Goal: Task Accomplishment & Management: Use online tool/utility

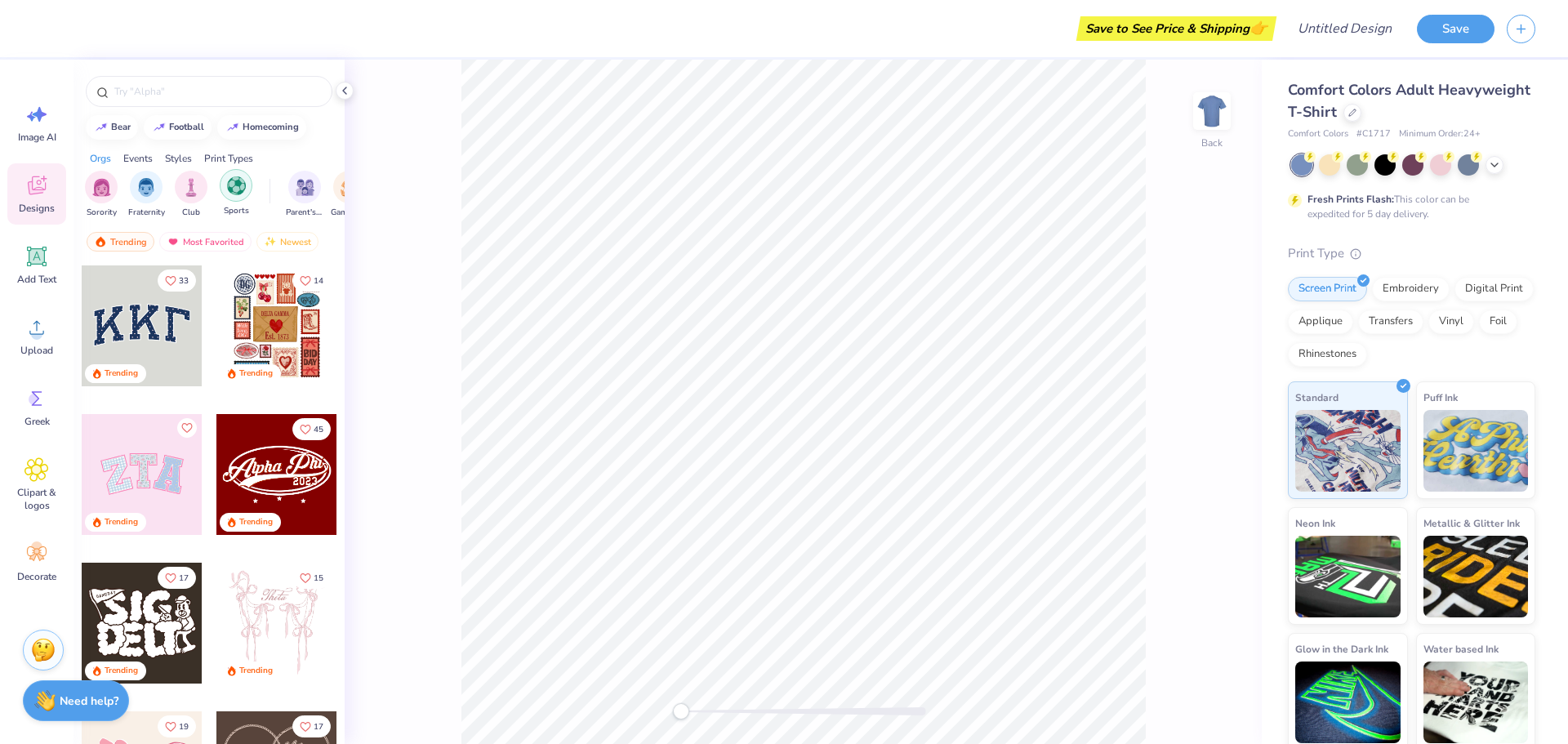
click at [227, 183] on img "filter for Sports" at bounding box center [236, 185] width 19 height 19
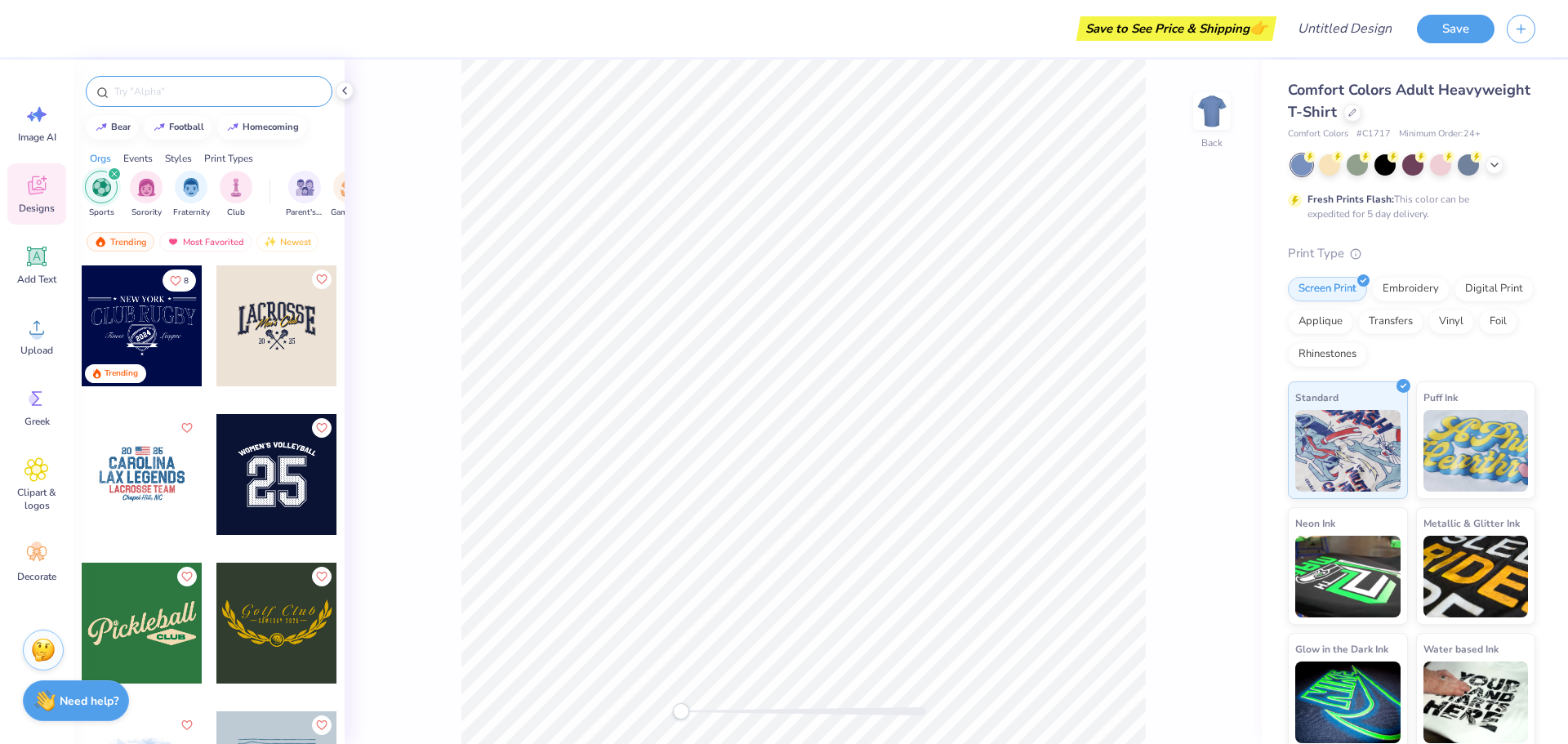
click at [229, 93] on input "text" at bounding box center [218, 91] width 210 height 16
type input "tennis"
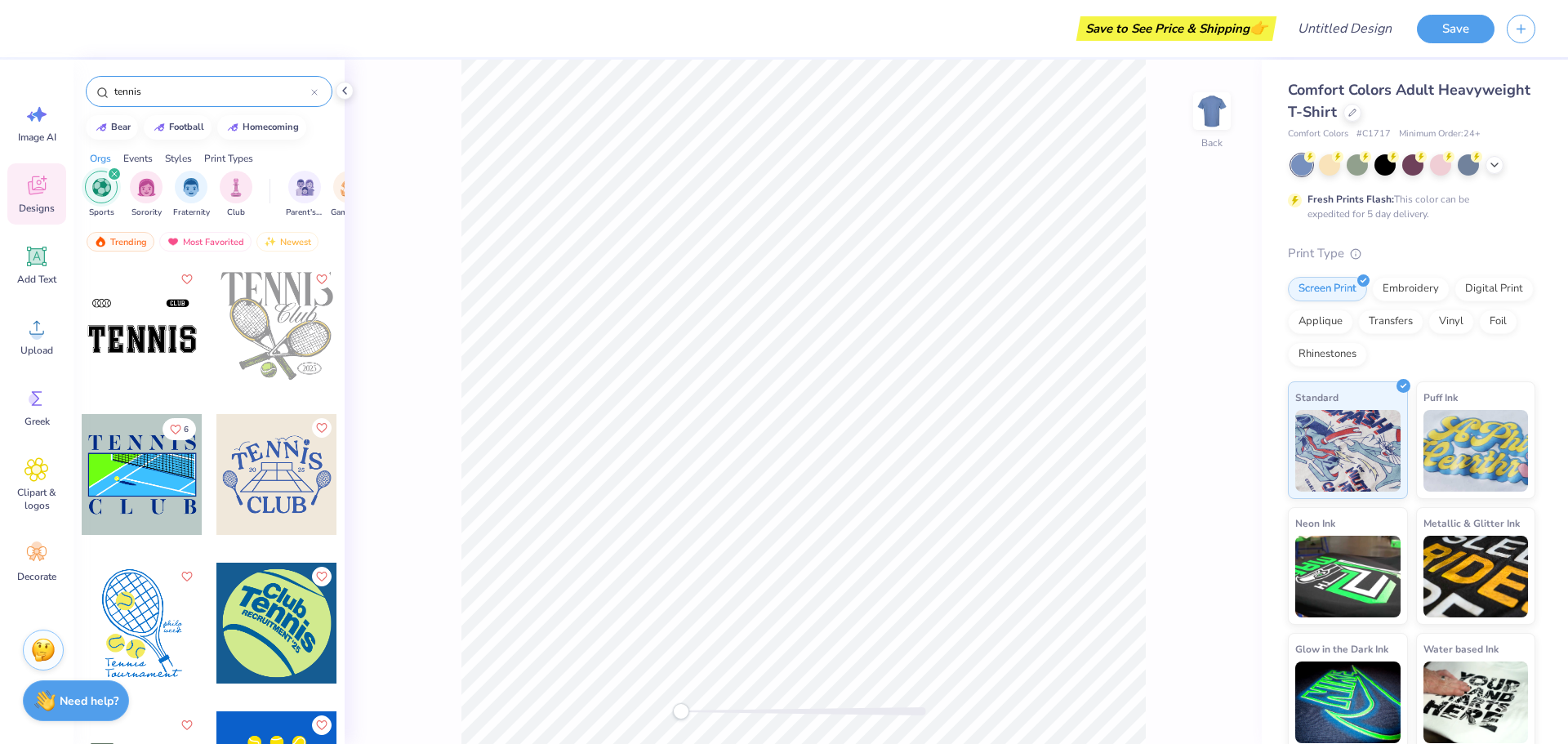
click at [268, 321] on div at bounding box center [277, 325] width 121 height 121
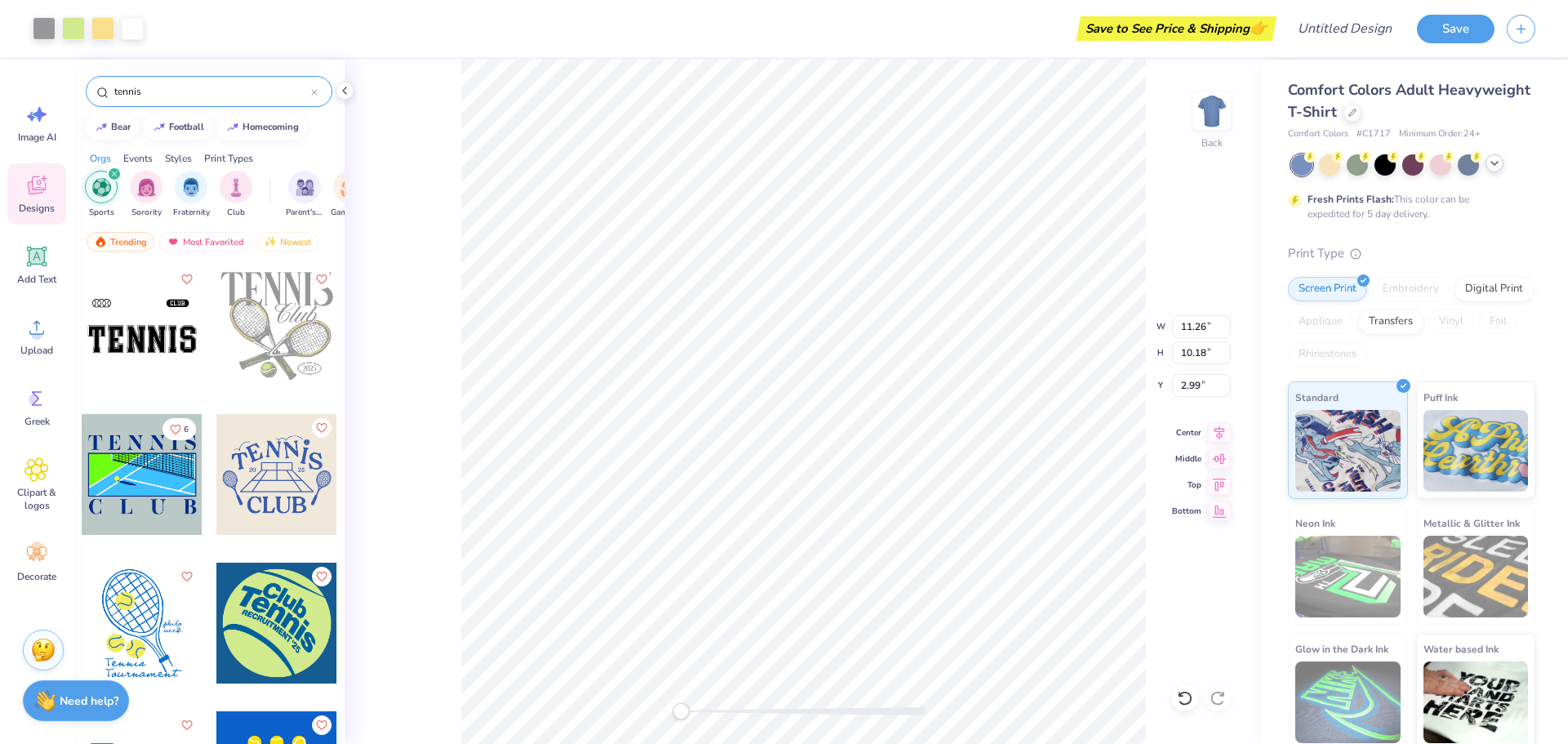
click at [1491, 172] on div at bounding box center [1413, 165] width 244 height 21
click at [1495, 165] on icon at bounding box center [1495, 163] width 13 height 13
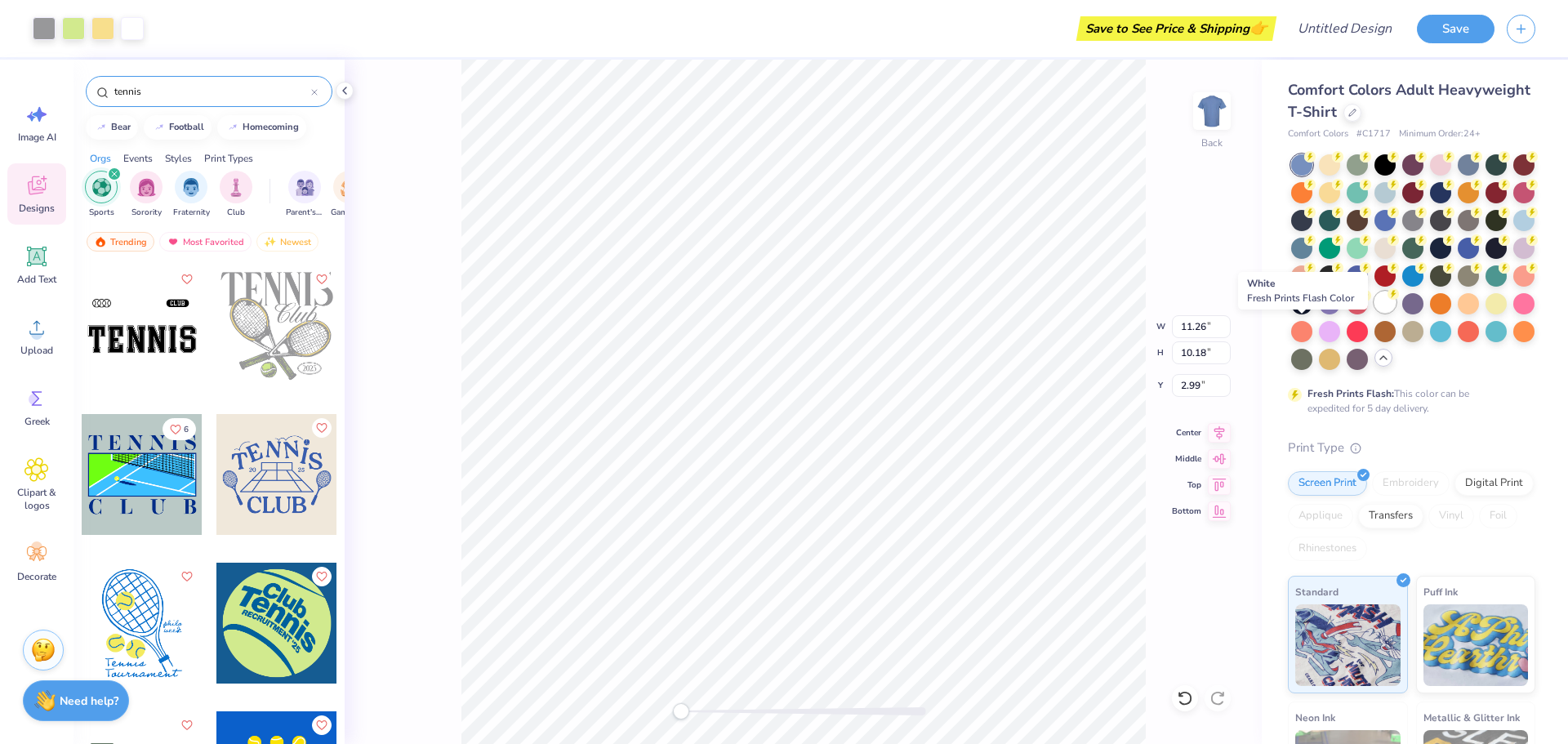
click at [1375, 312] on div at bounding box center [1385, 303] width 21 height 21
type input "3.97"
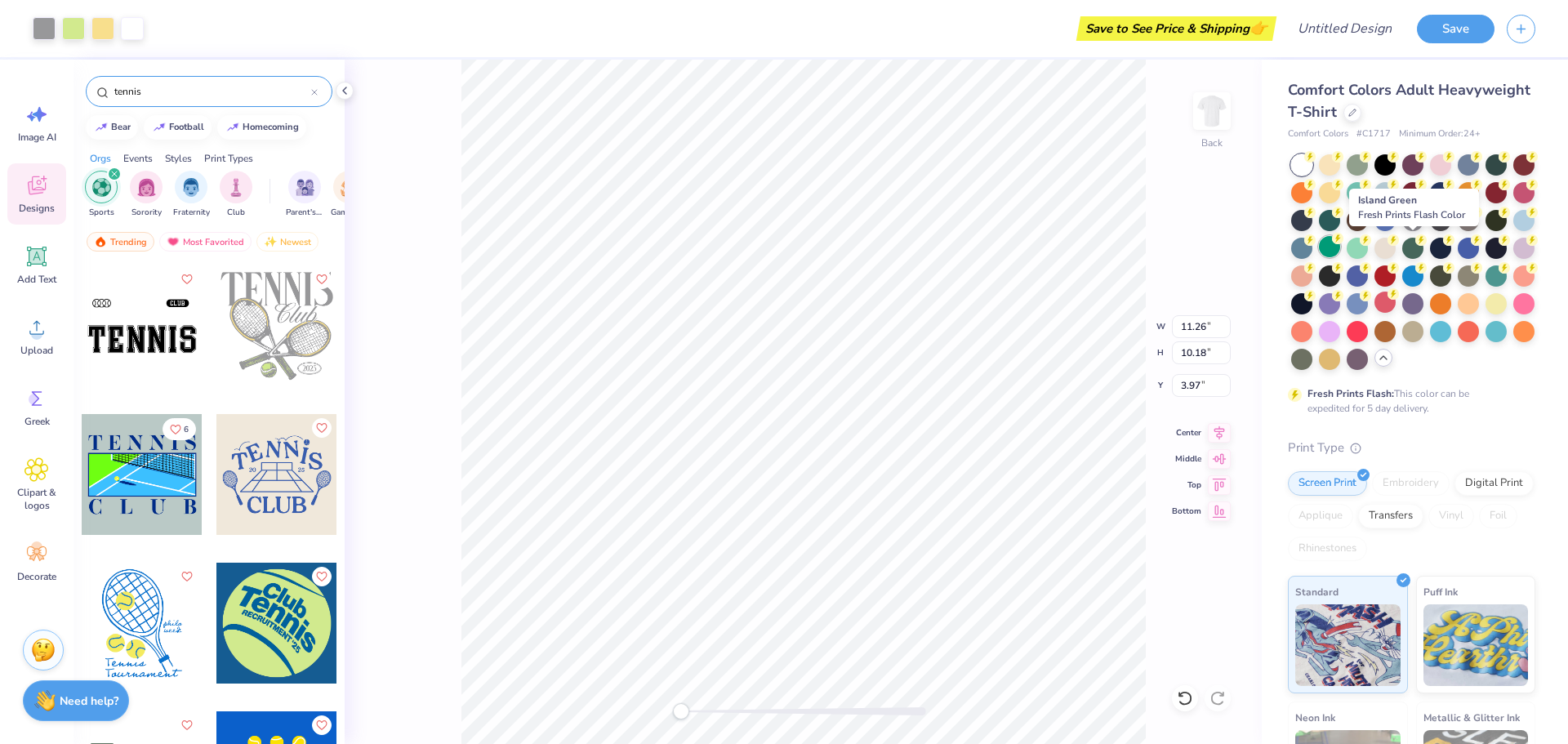
click at [1341, 247] on div at bounding box center [1330, 247] width 21 height 21
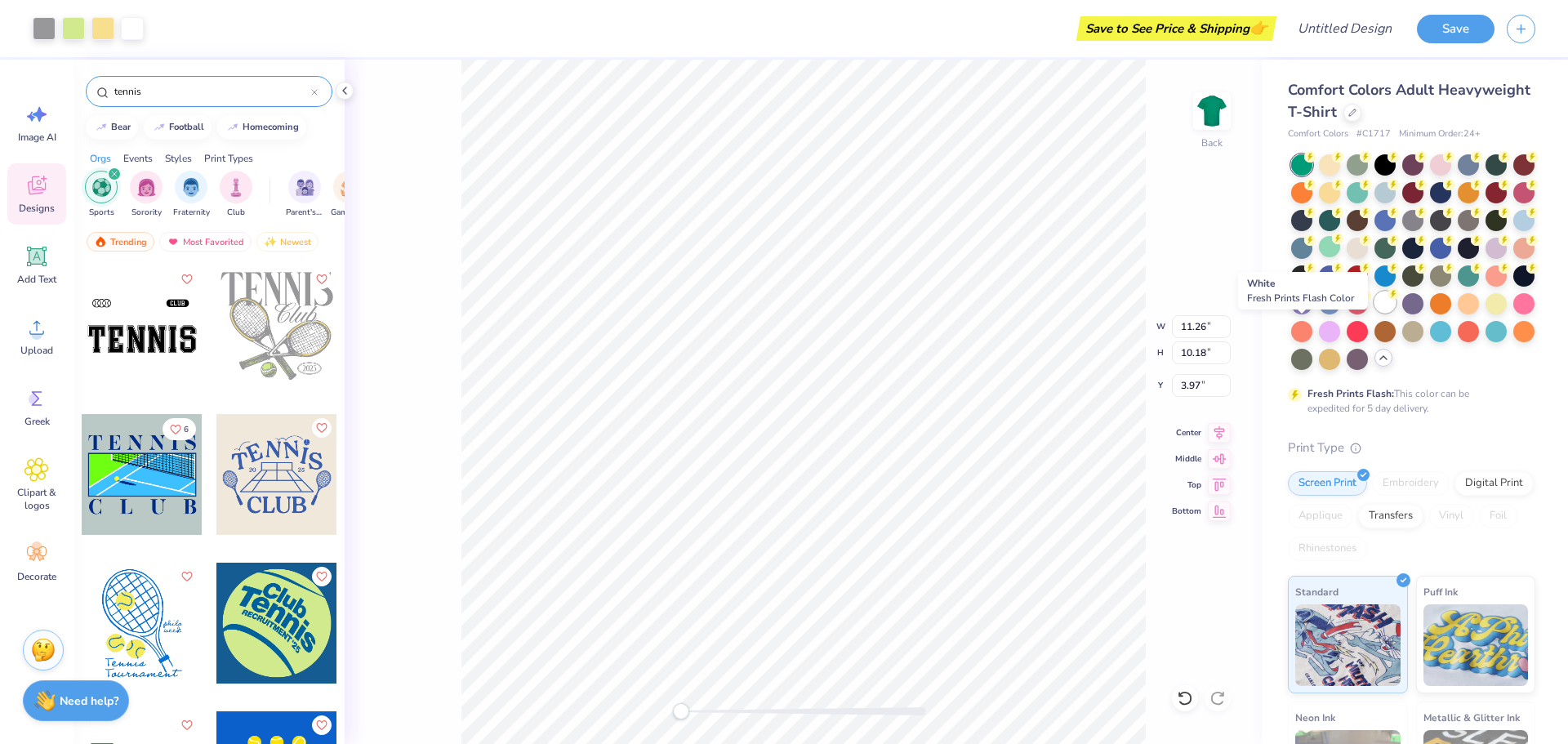
click at [1375, 312] on div at bounding box center [1385, 303] width 21 height 21
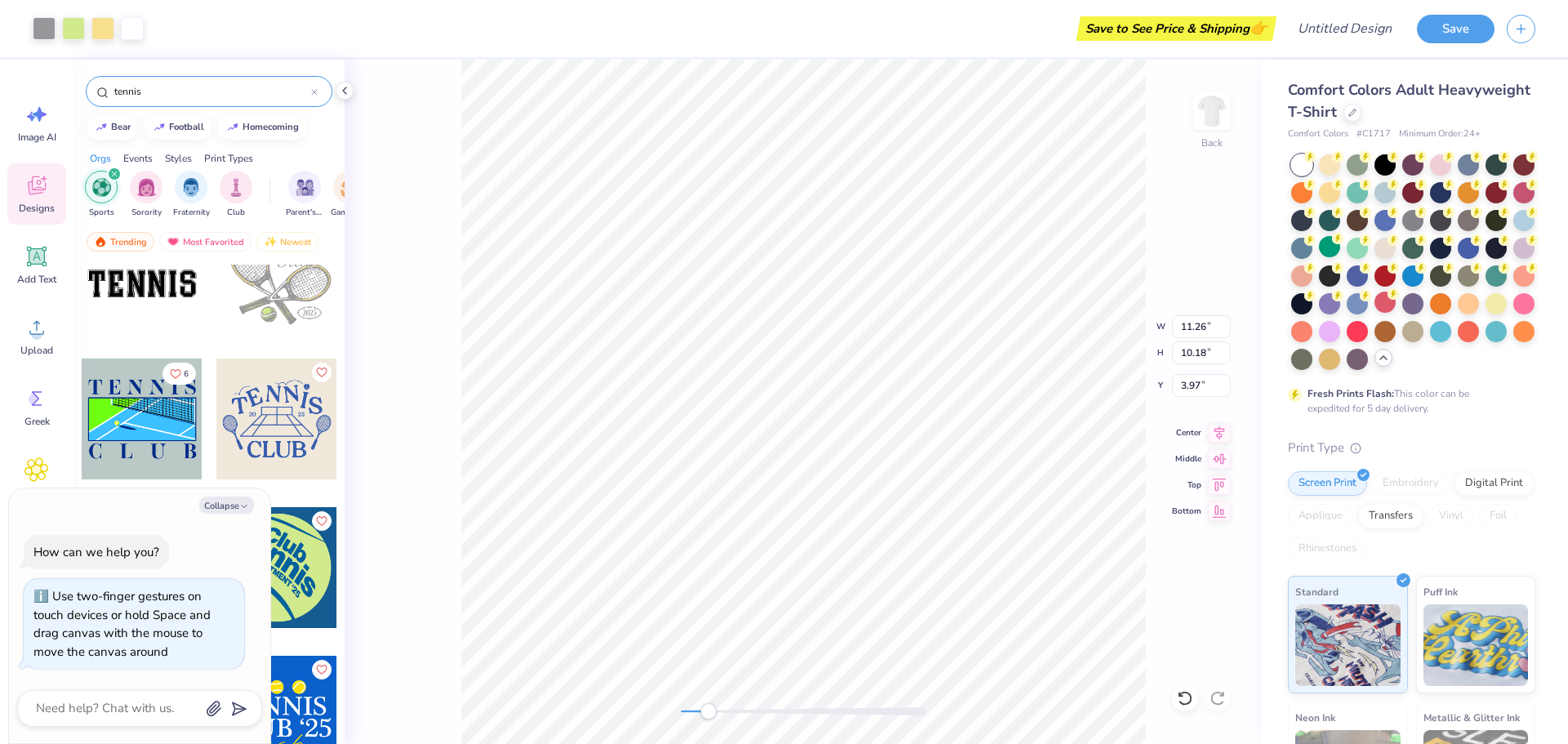
scroll to position [81, 0]
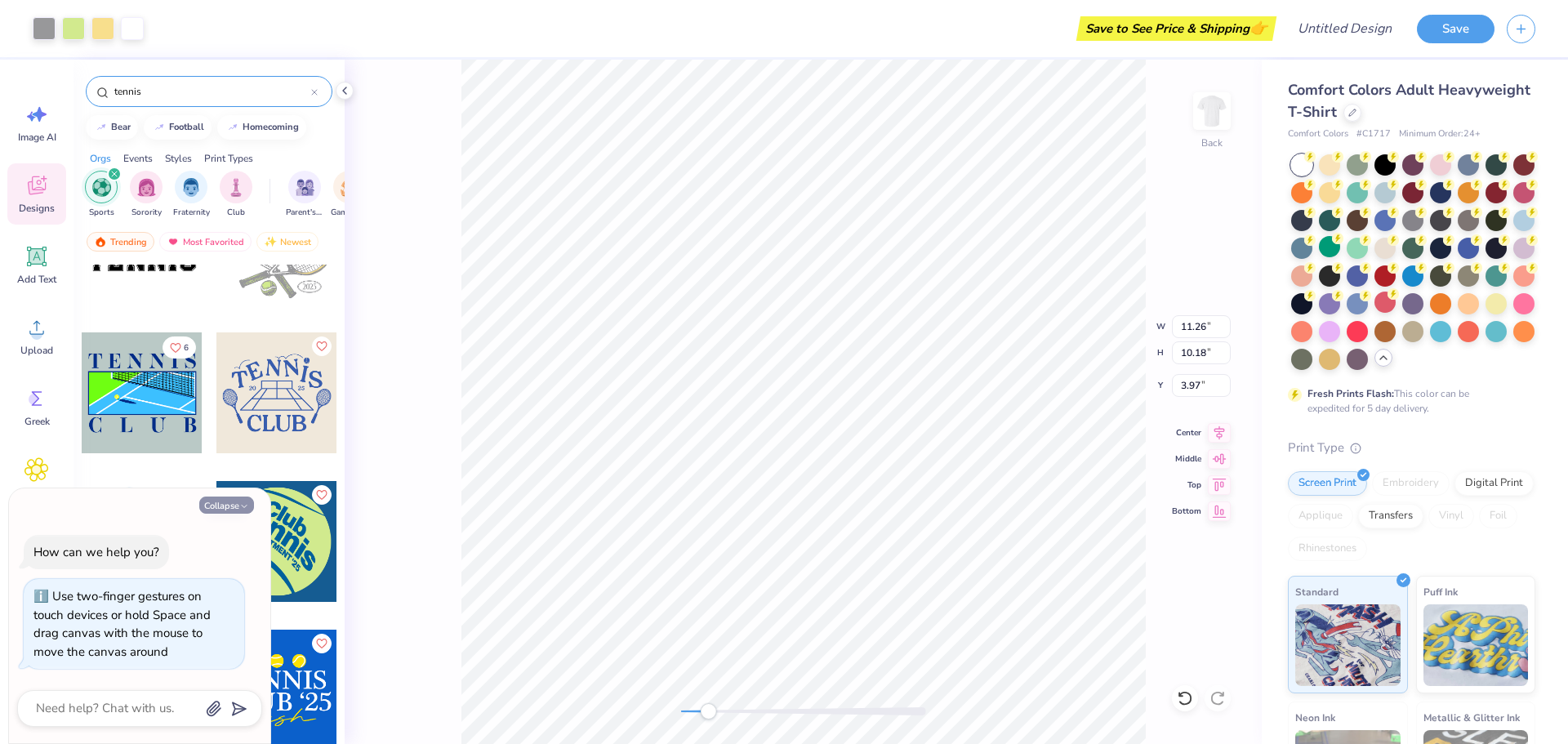
click at [228, 504] on button "Collapse" at bounding box center [227, 505] width 55 height 17
type textarea "x"
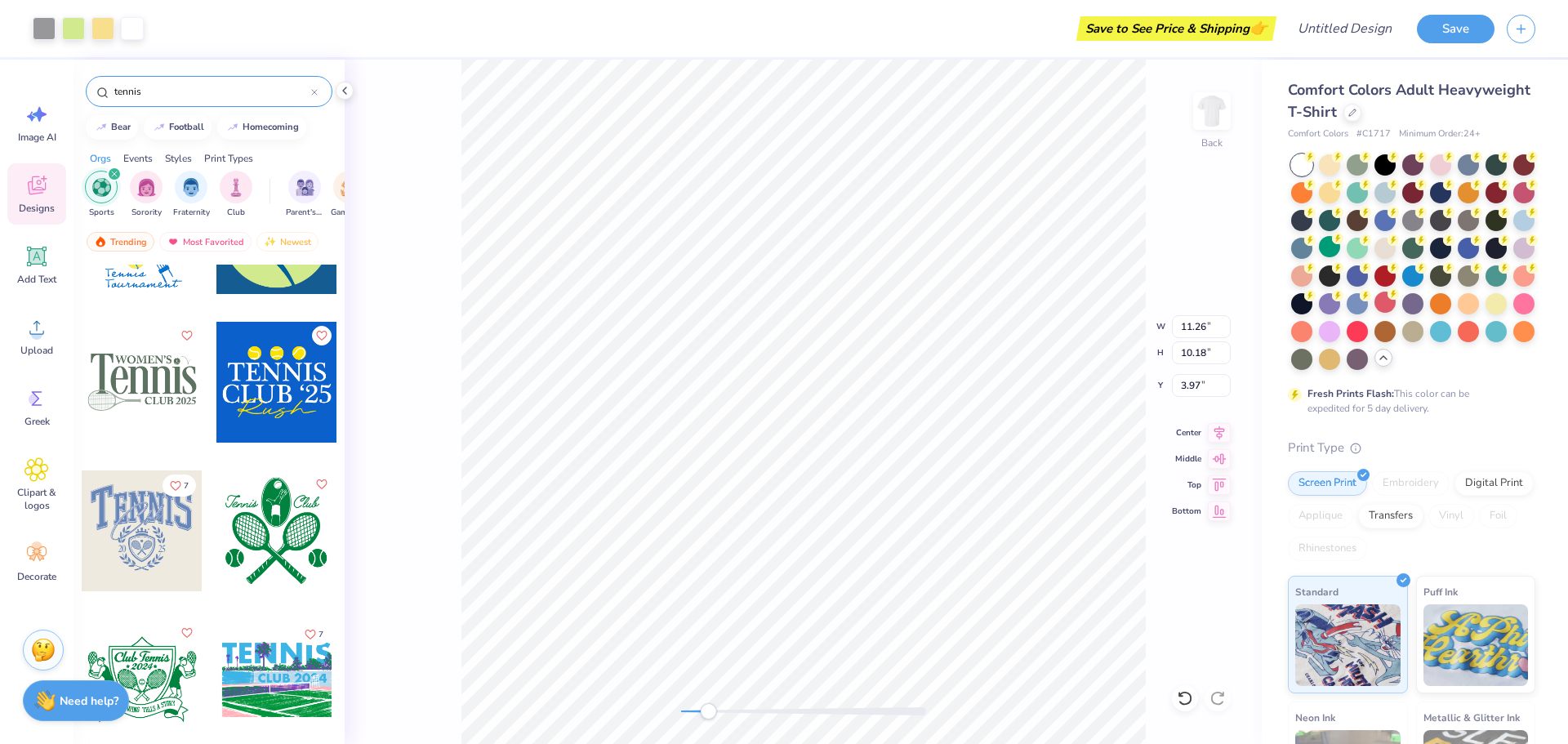
scroll to position [408, 0]
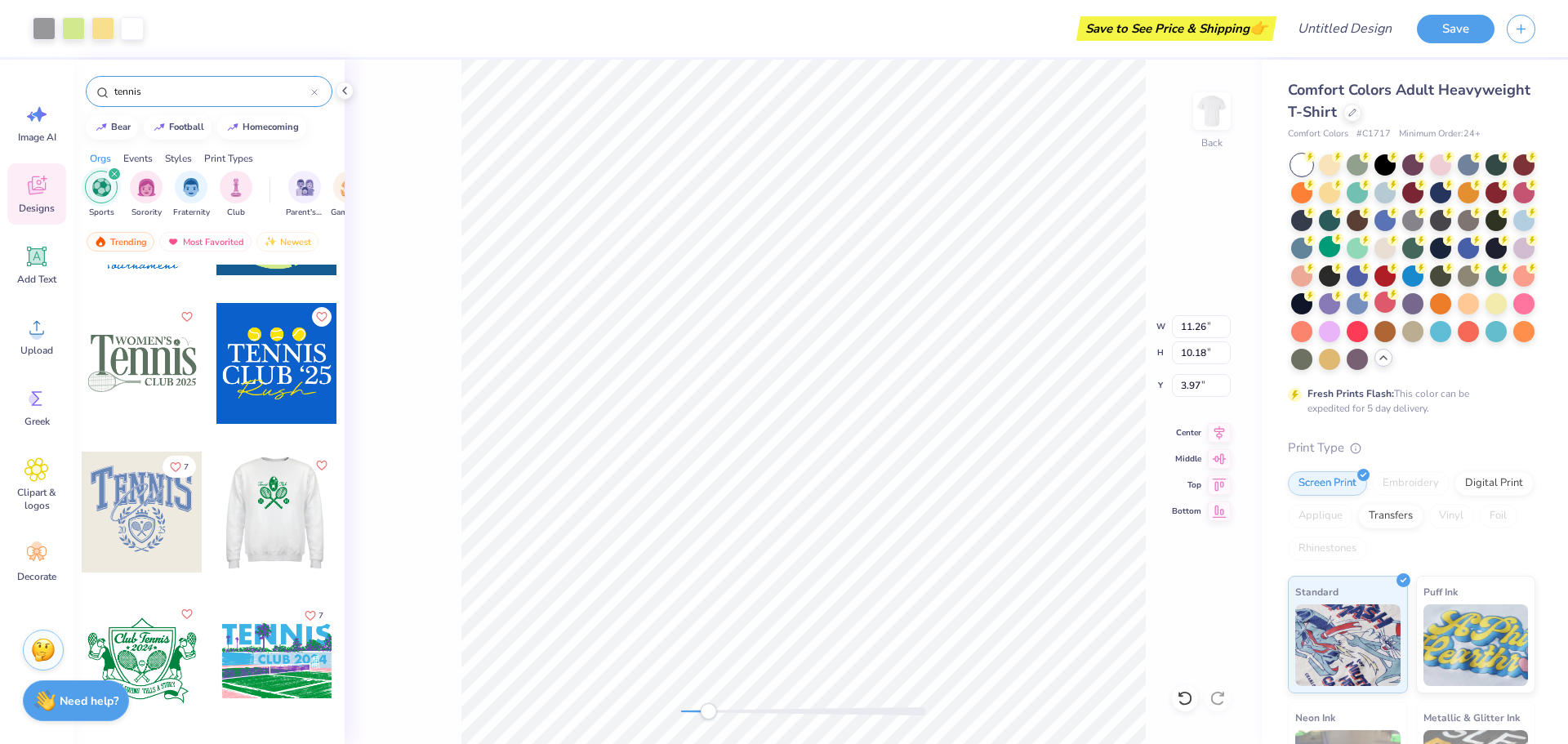
click at [119, 541] on div at bounding box center [141, 511] width 121 height 121
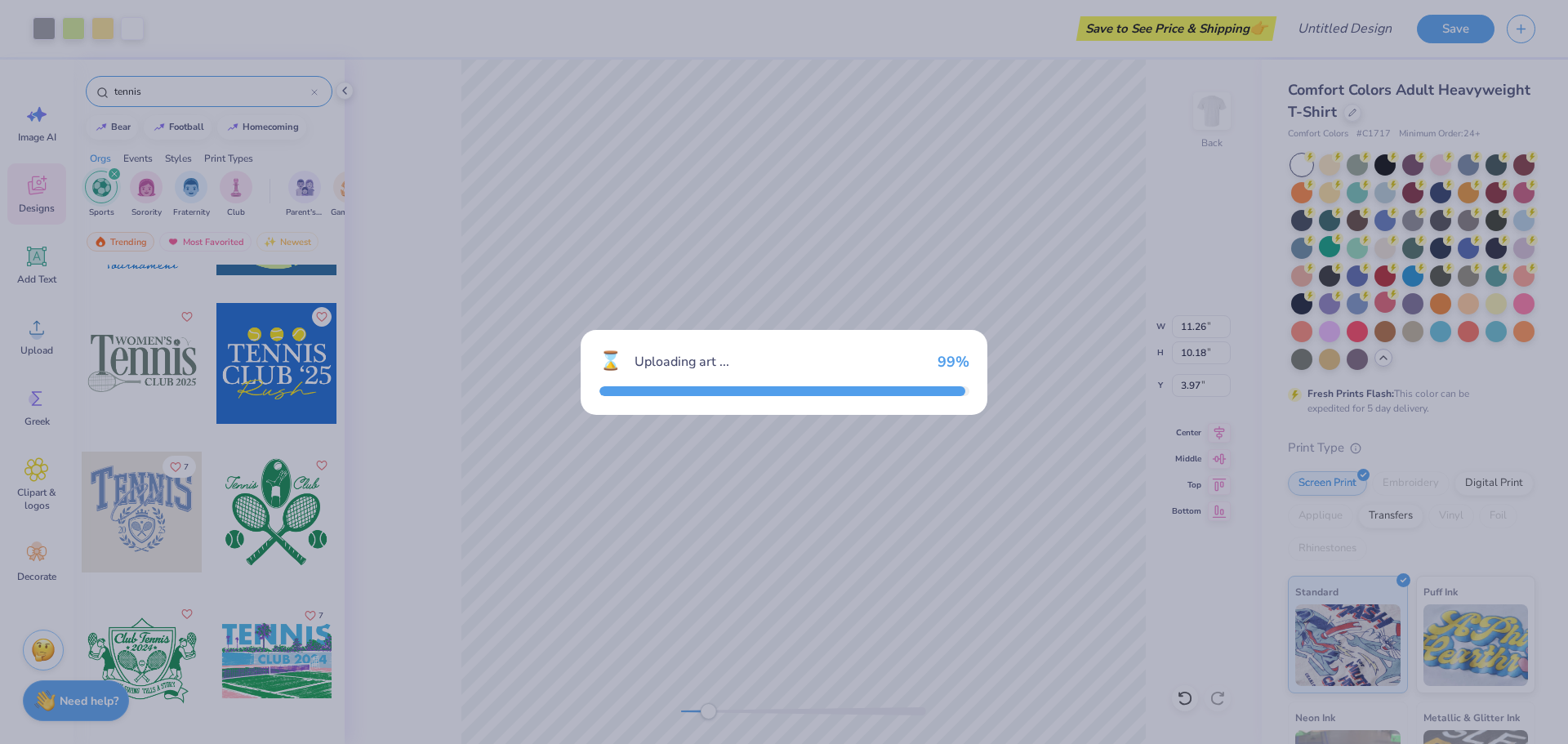
type input "9.01"
type input "7.48"
type input "3.02"
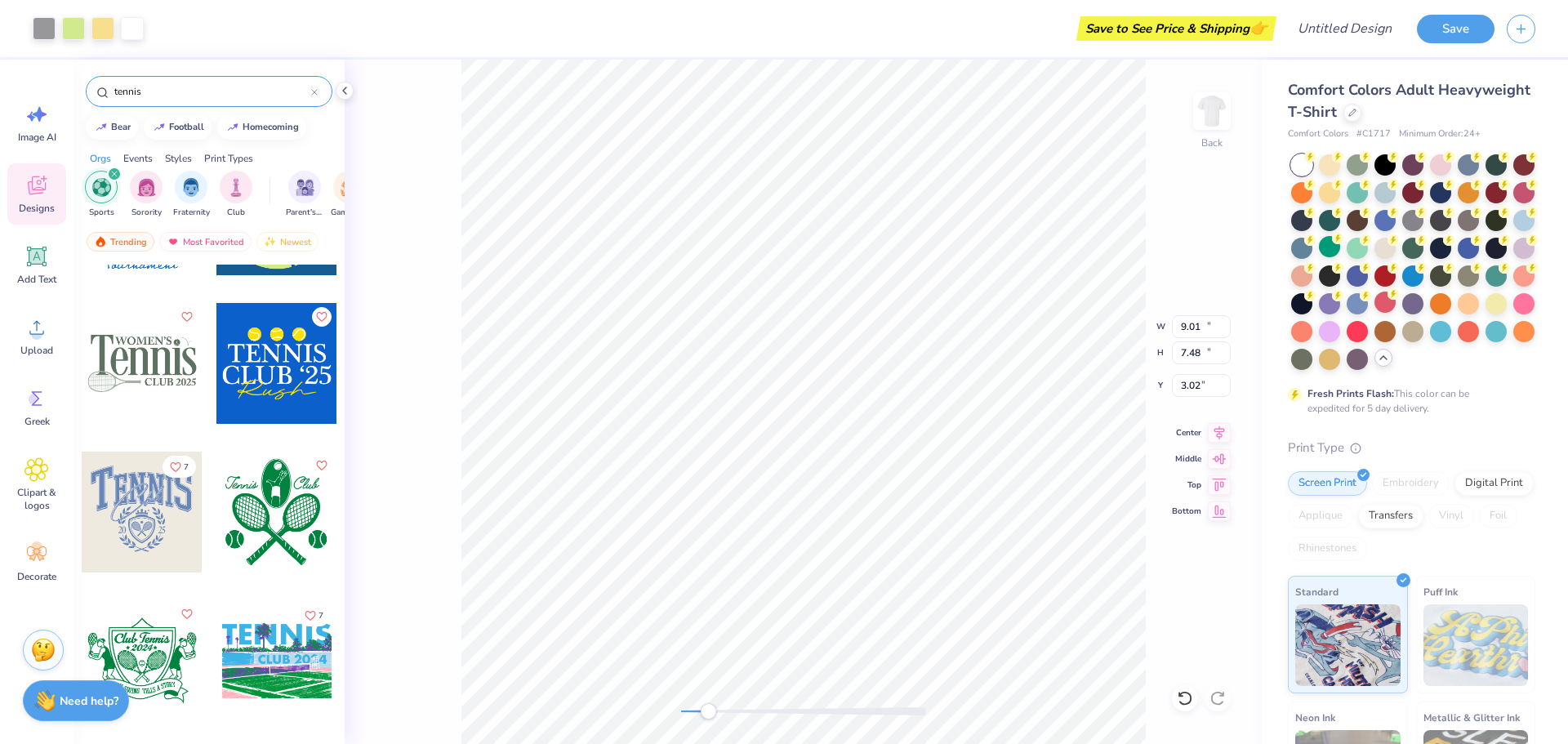
type input "11.26"
type input "10.18"
type input "1.32"
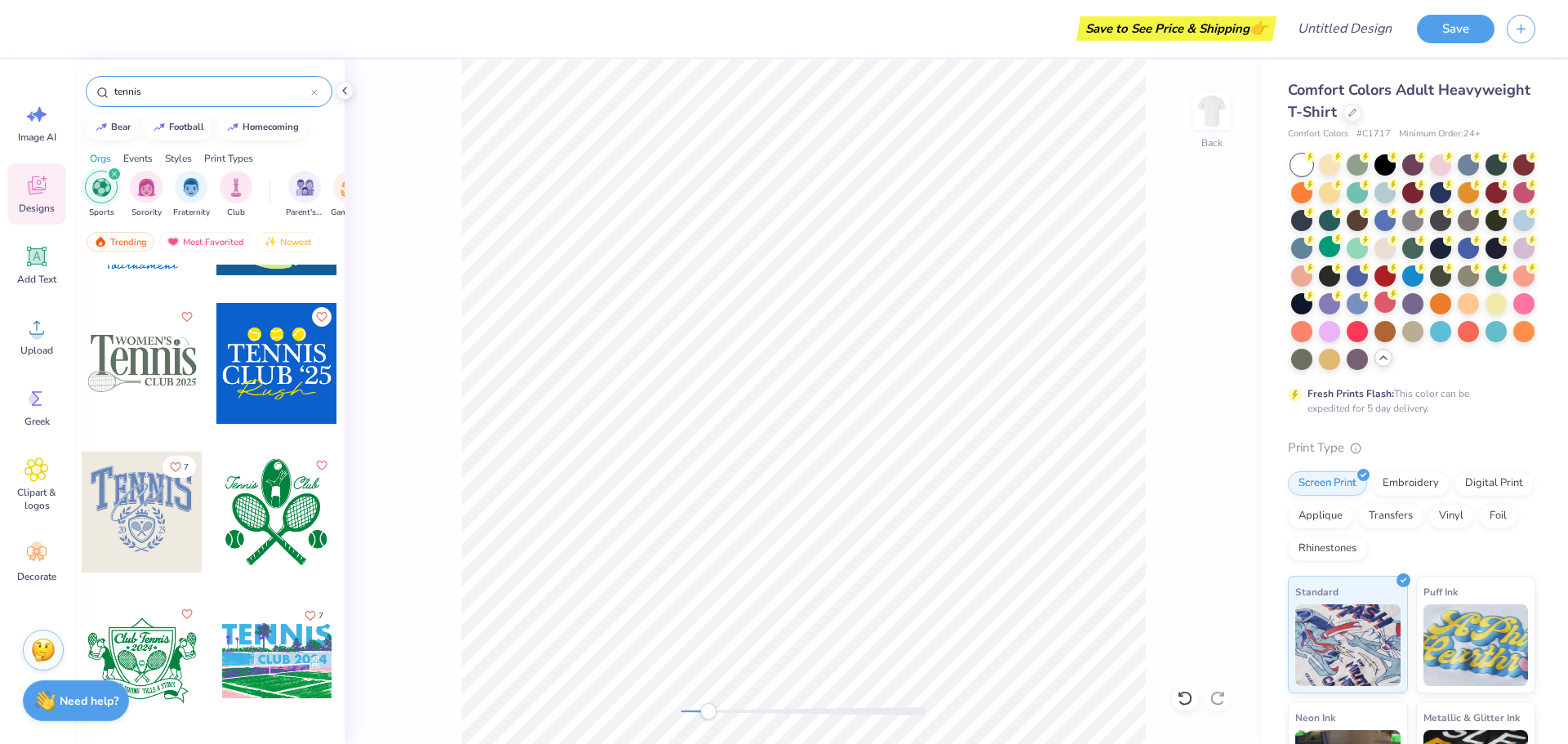
click at [251, 550] on div at bounding box center [277, 511] width 121 height 121
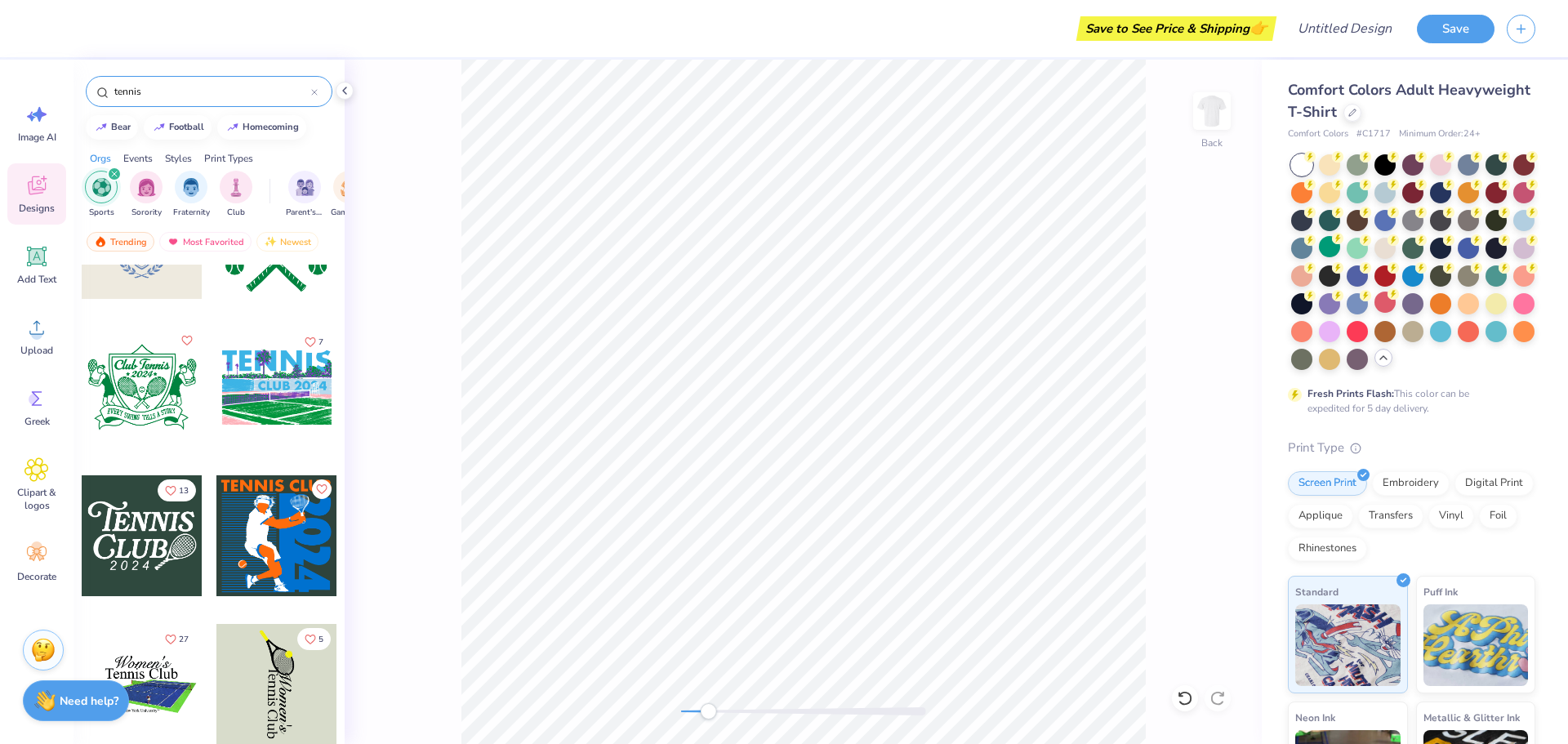
scroll to position [654, 0]
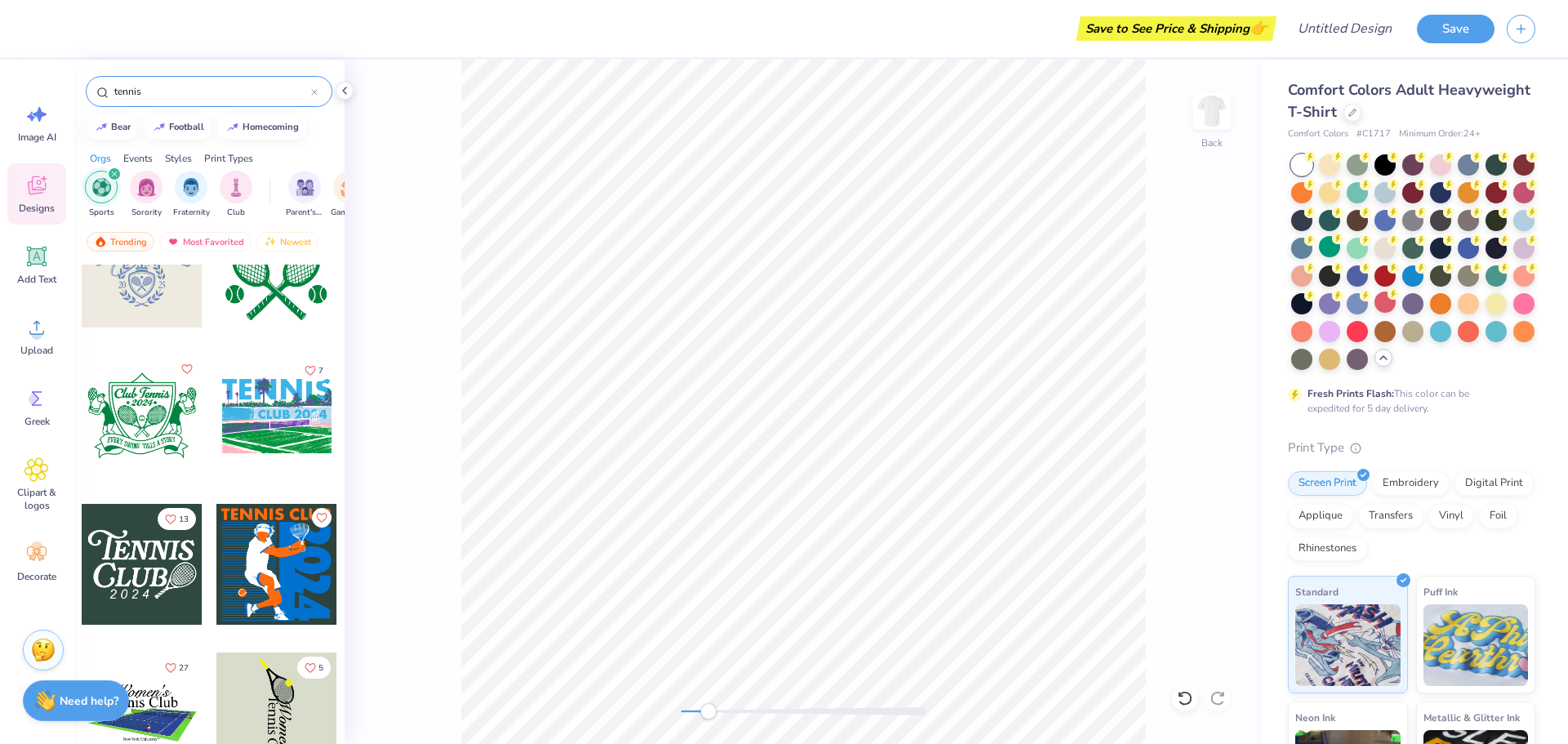
click at [149, 416] on div at bounding box center [141, 415] width 121 height 121
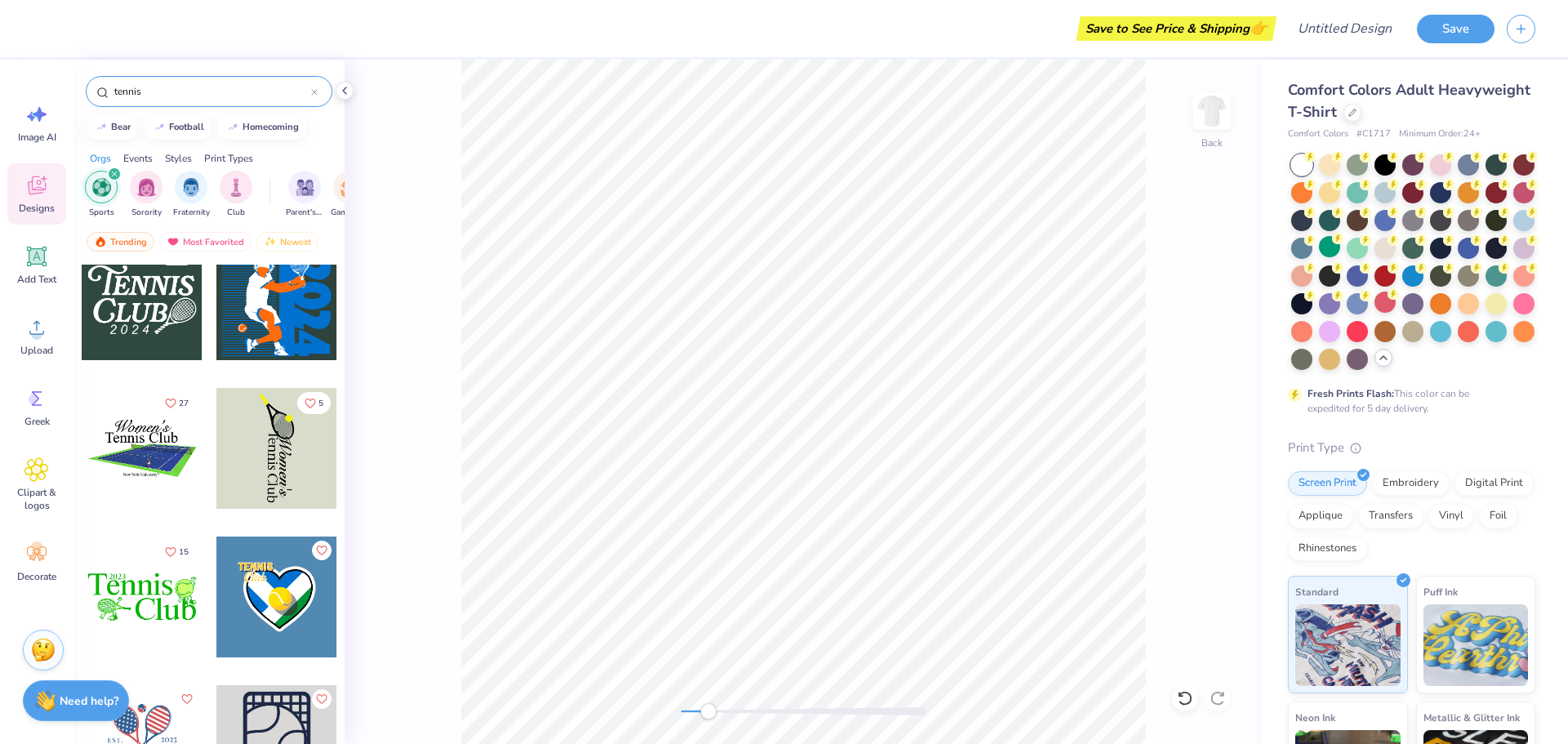
scroll to position [945, 0]
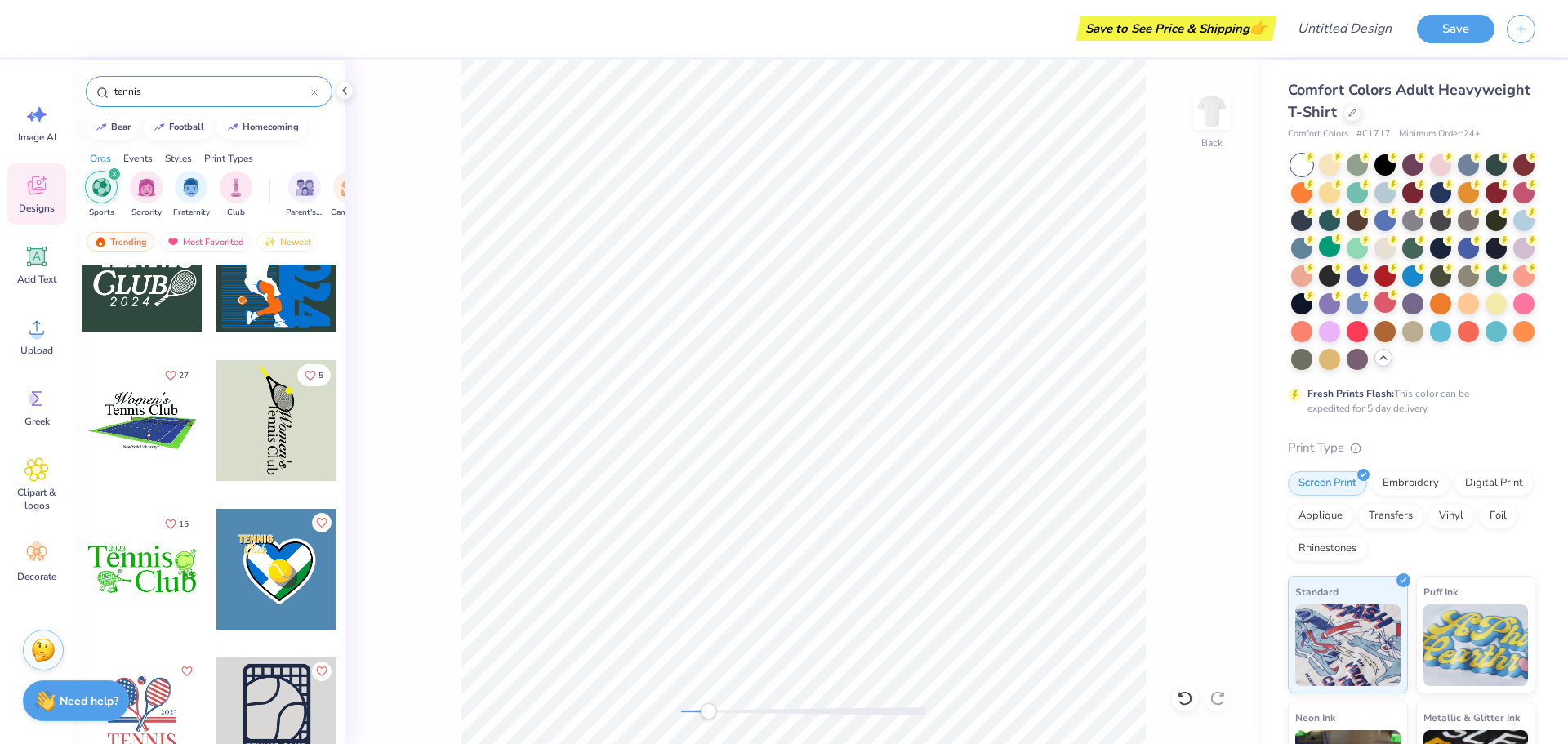
click at [151, 711] on div at bounding box center [141, 717] width 121 height 121
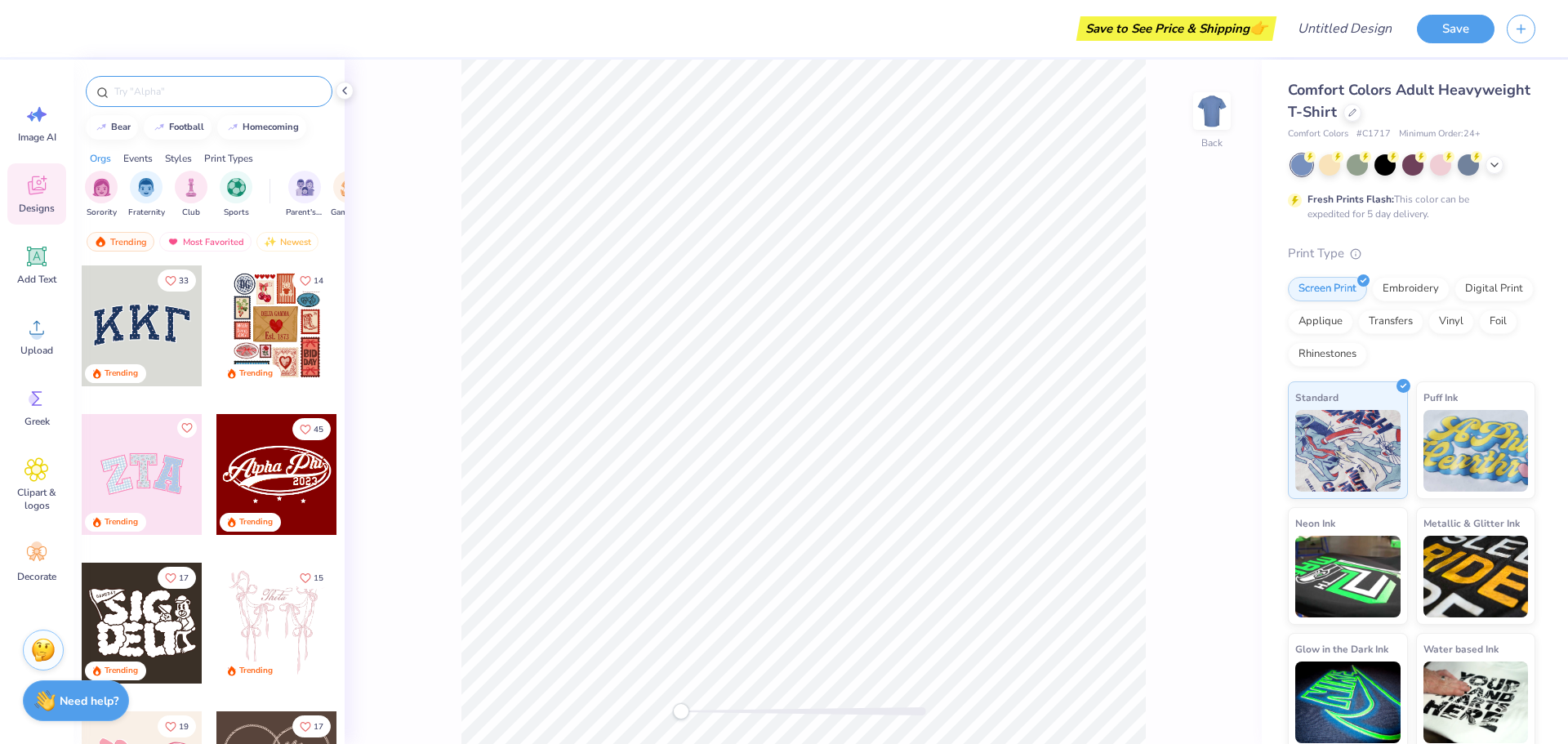
click at [256, 79] on div at bounding box center [209, 91] width 246 height 31
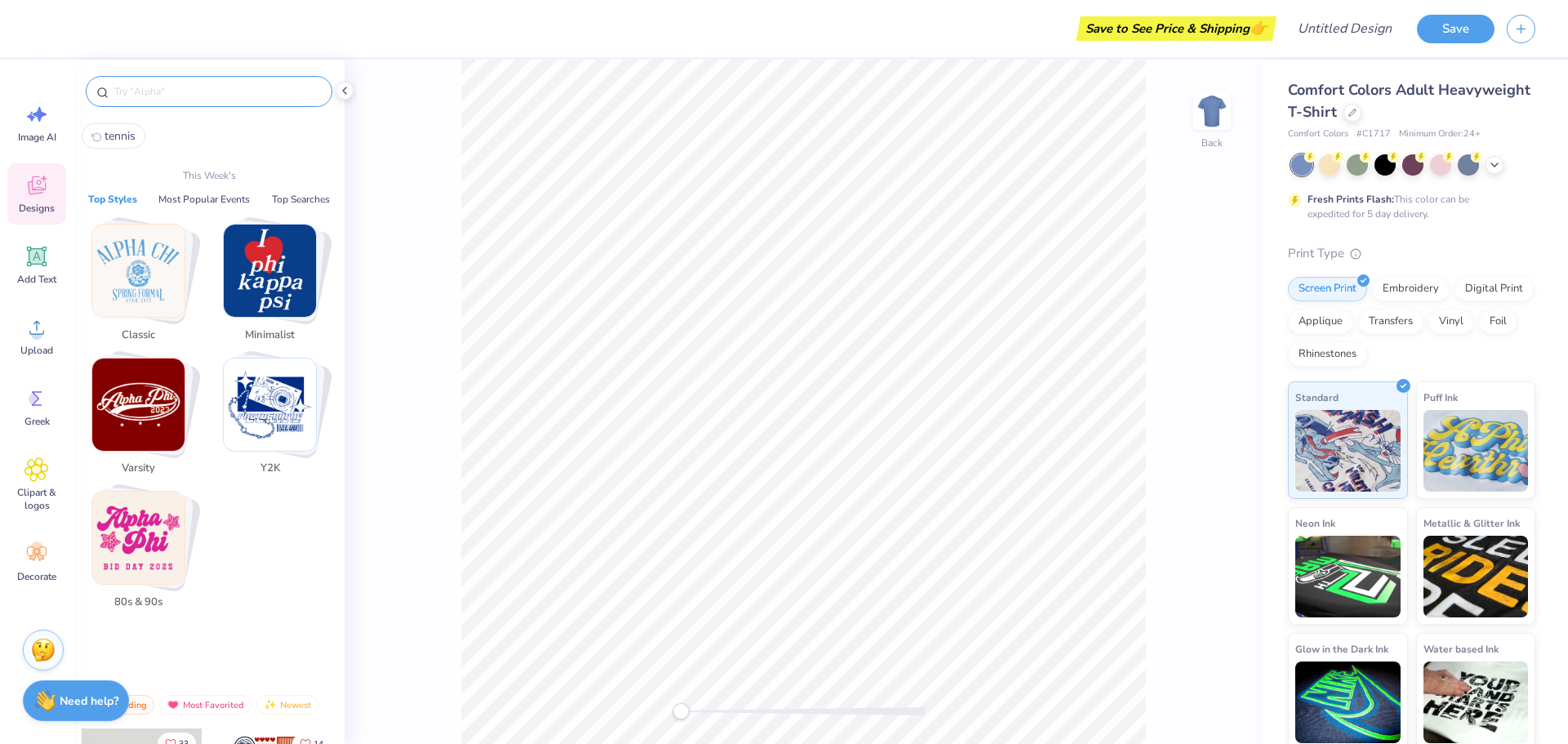
click at [244, 89] on input "text" at bounding box center [218, 91] width 210 height 16
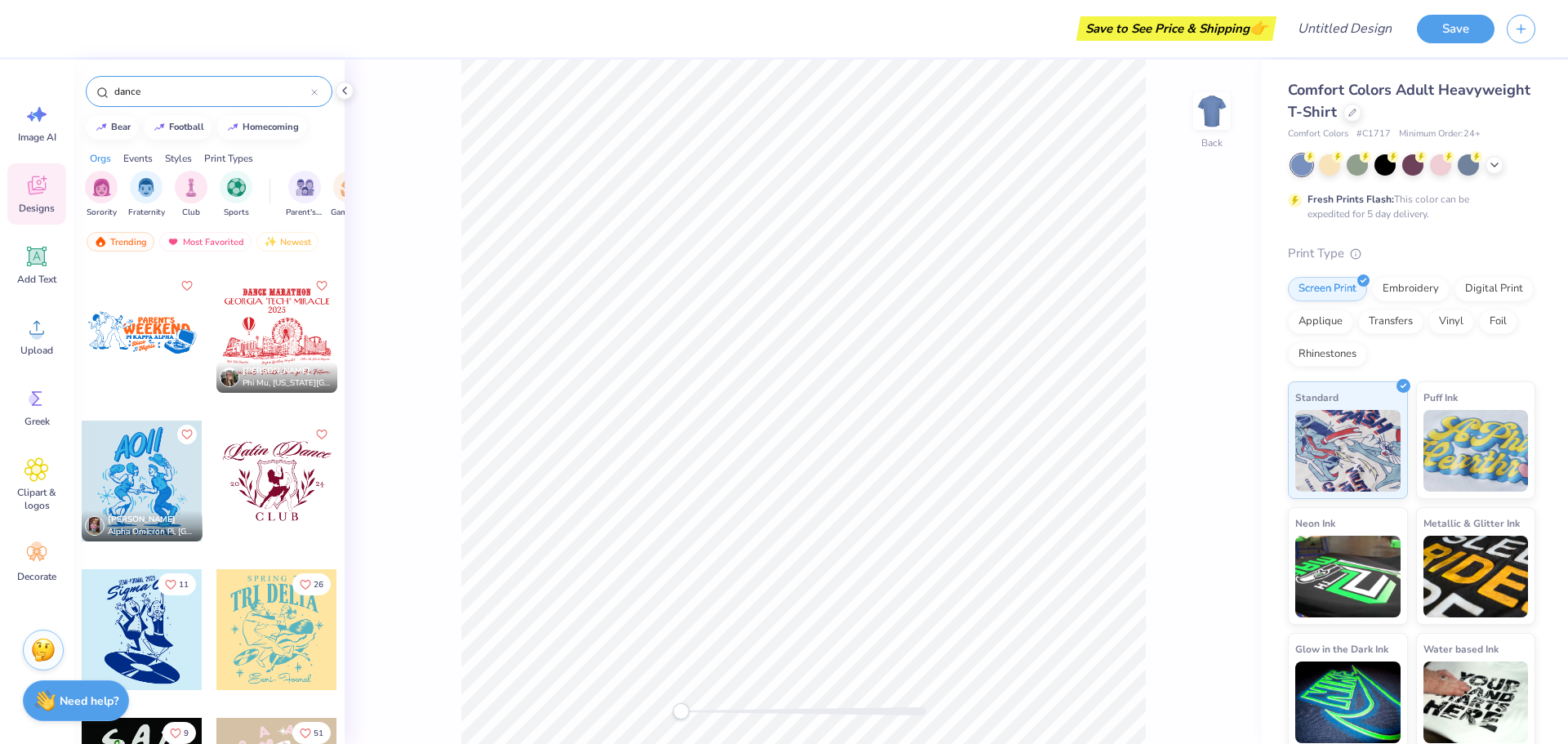
scroll to position [735, 0]
click at [293, 482] on div at bounding box center [277, 483] width 121 height 121
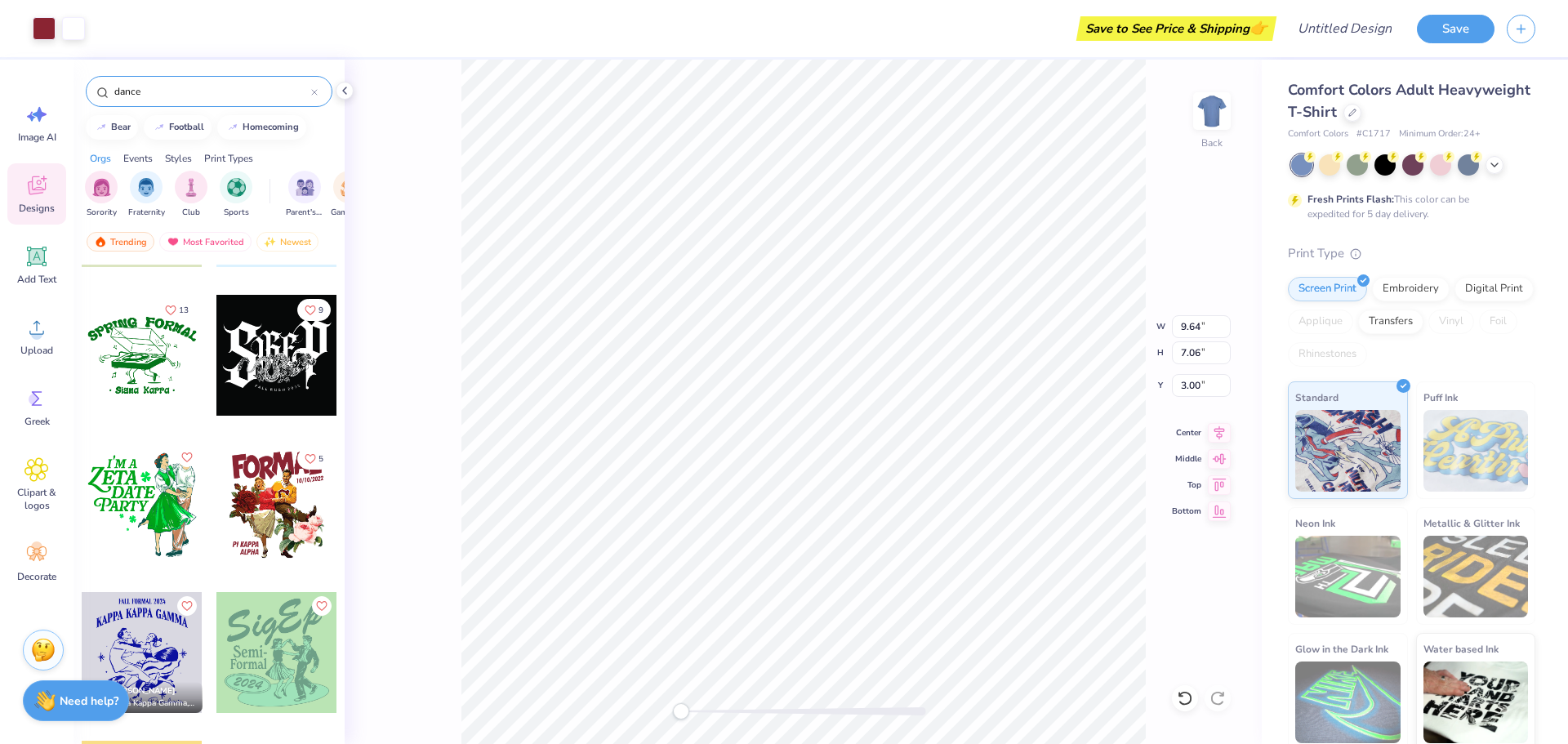
scroll to position [4737, 0]
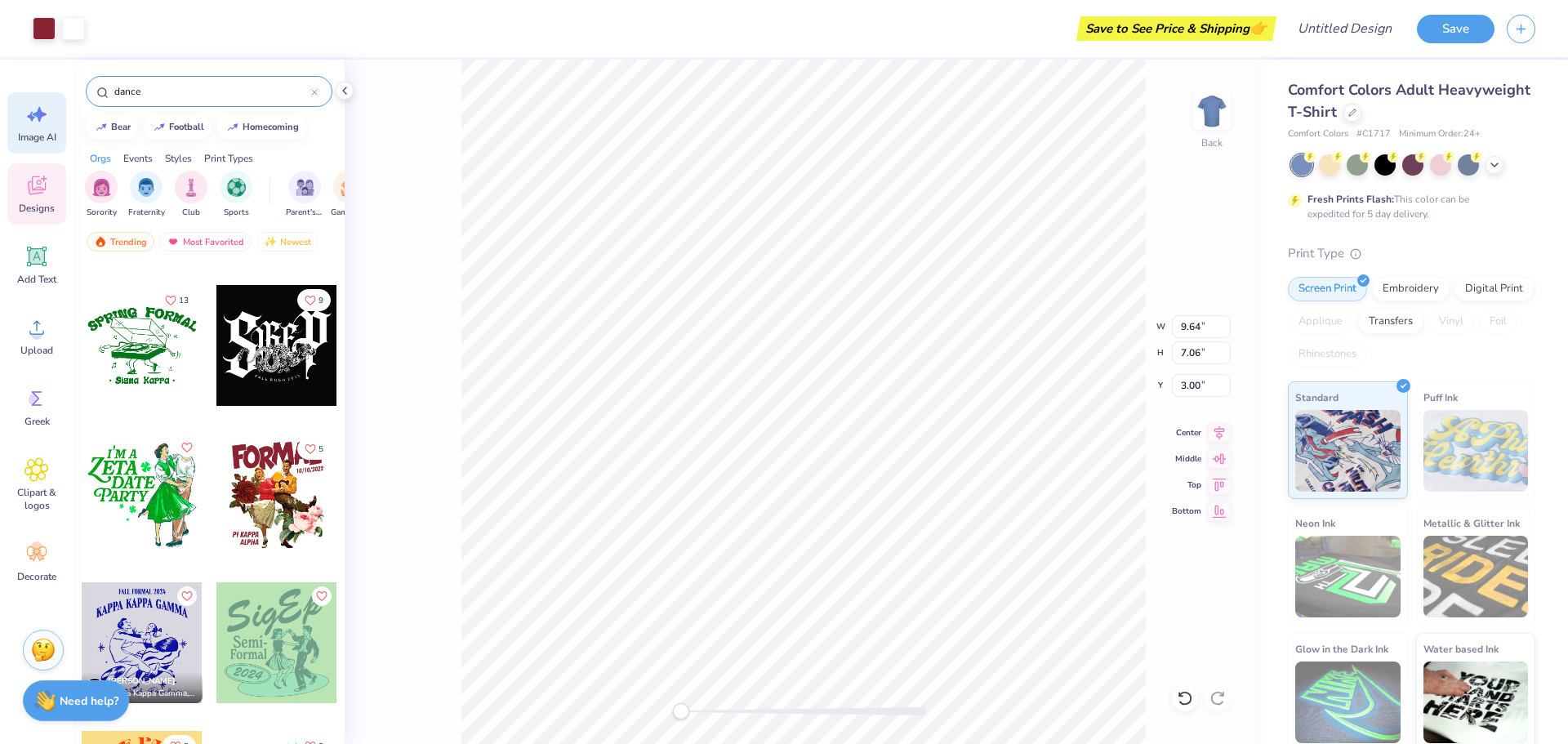
drag, startPoint x: 148, startPoint y: 95, endPoint x: 48, endPoint y: 108, distance: 100.8
click at [50, 107] on div "Art colors Save to See Price & Shipping 👉 Design Title Save Image AI Designs Ad…" at bounding box center [784, 372] width 1568 height 744
type input "ballet"
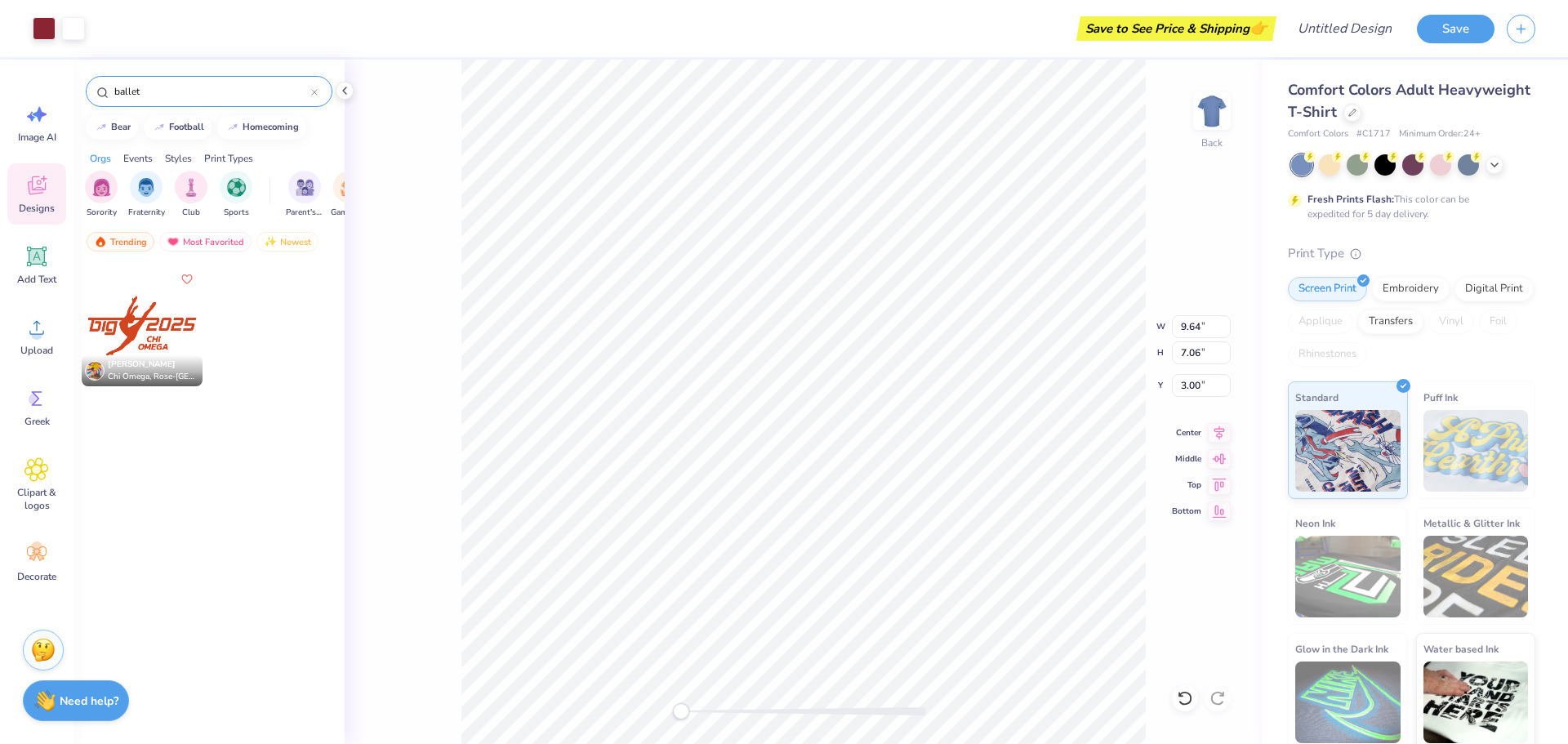
click at [318, 89] on div "ballet" at bounding box center [209, 91] width 246 height 31
click at [239, 181] on img "filter for Sports" at bounding box center [236, 185] width 19 height 19
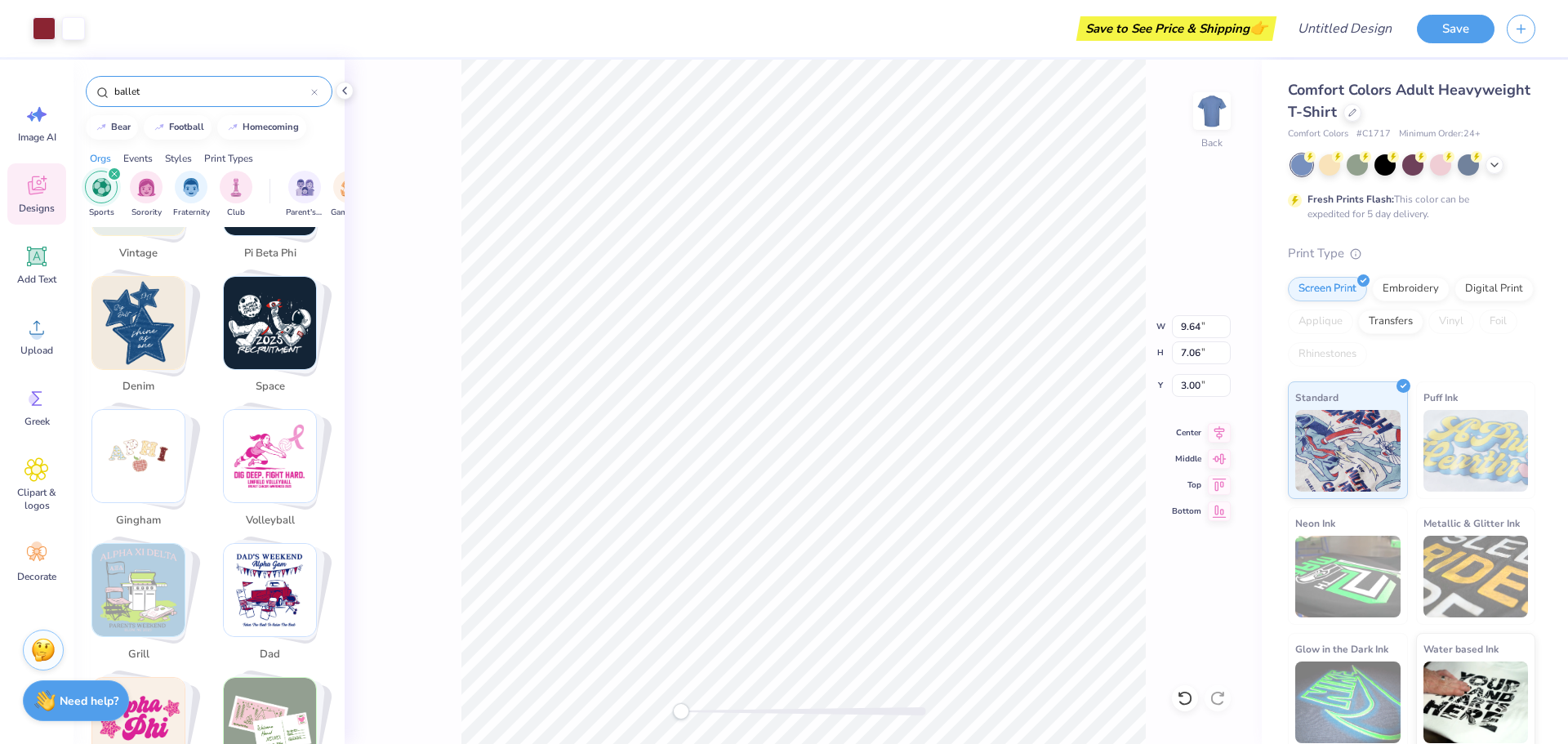
scroll to position [2613, 0]
